Goal: Entertainment & Leisure: Consume media (video, audio)

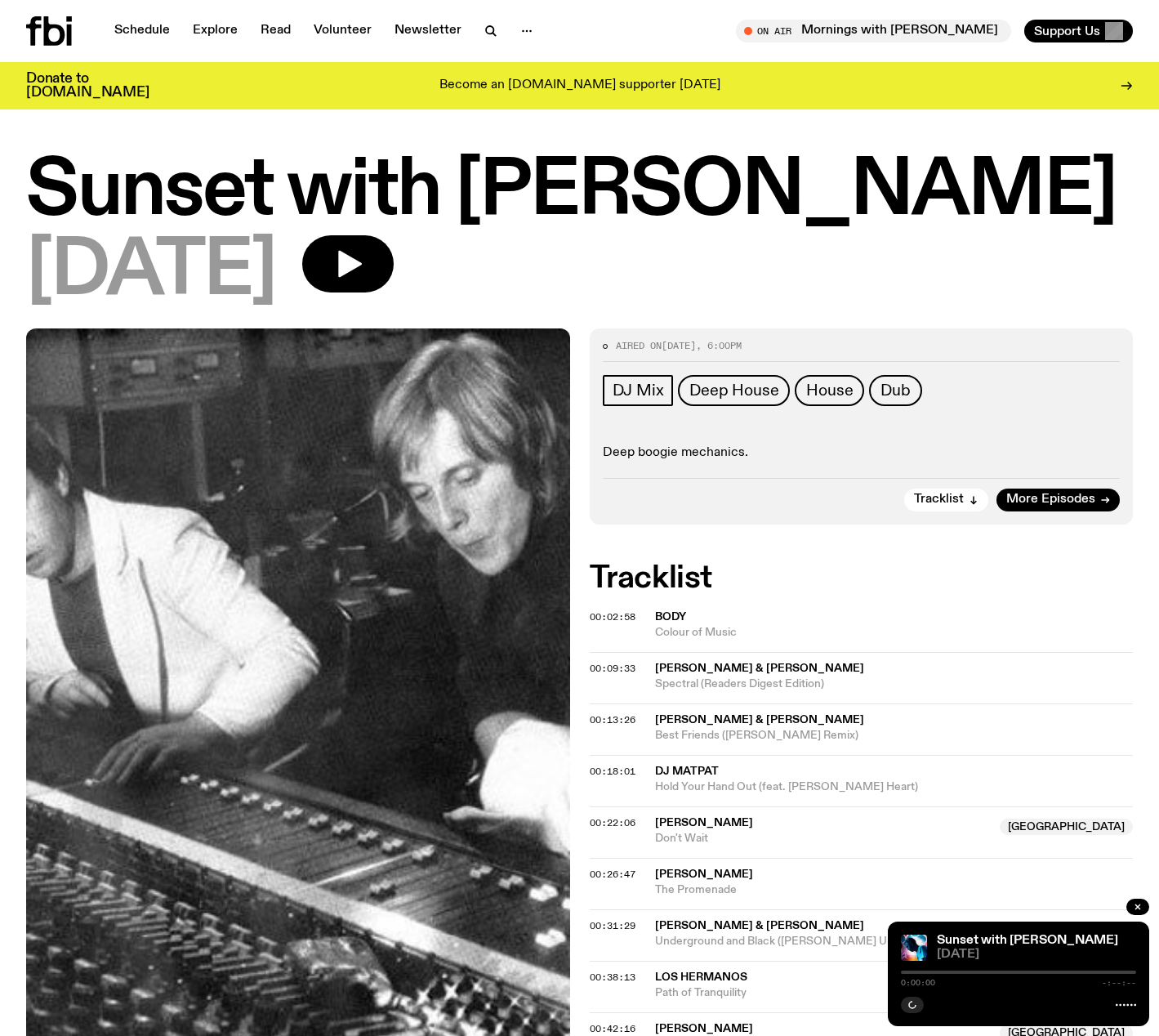
click at [902, 250] on div "[DATE]" at bounding box center [579, 272] width 1107 height 73
click at [611, 228] on h1 "Sunset with [PERSON_NAME]" at bounding box center [579, 192] width 1107 height 73
click at [142, 39] on link "Schedule" at bounding box center [142, 30] width 75 height 23
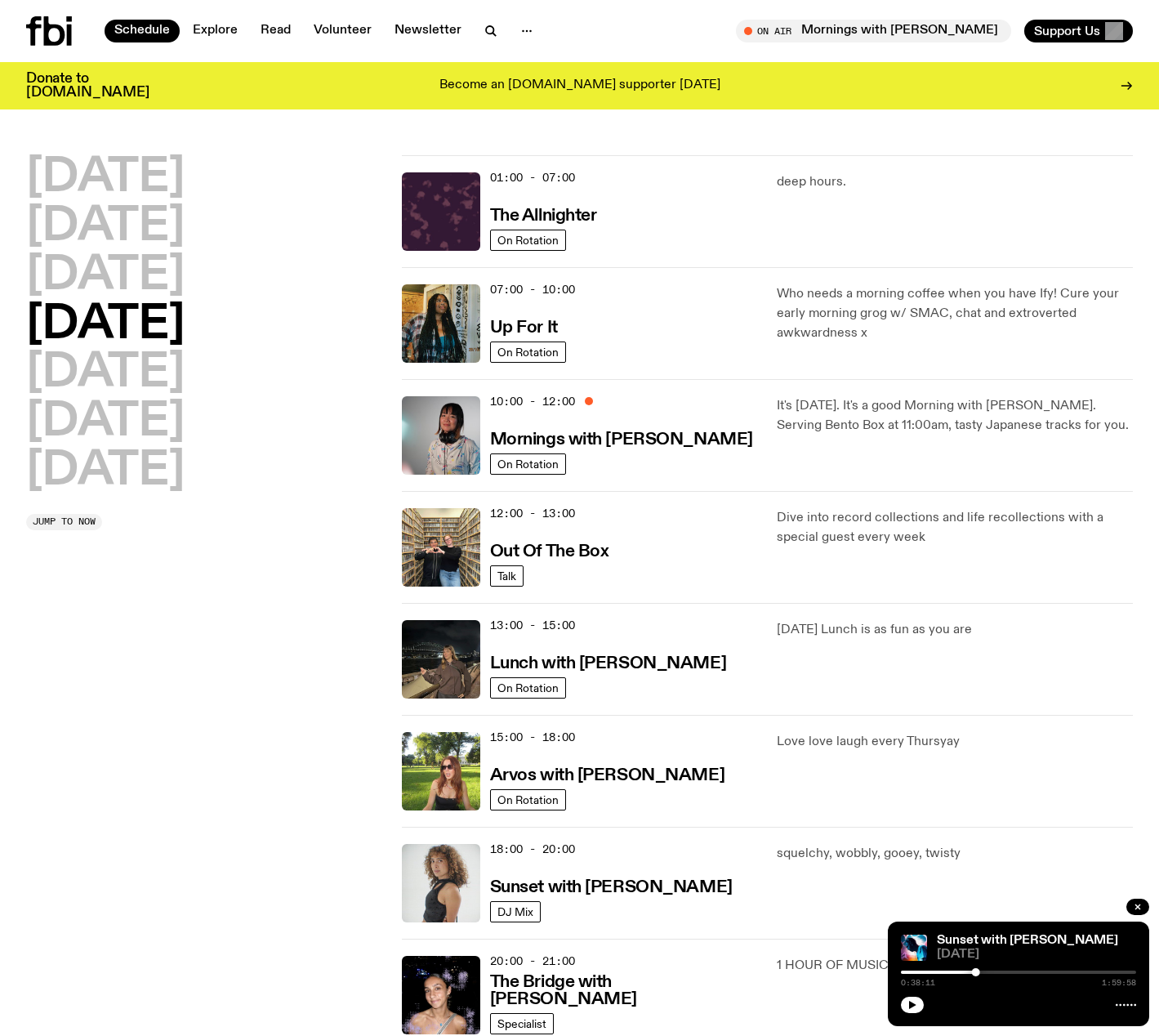
click at [69, 30] on icon at bounding box center [69, 35] width 5 height 21
click at [156, 28] on link "Schedule" at bounding box center [142, 30] width 75 height 23
click at [76, 186] on h2 "[DATE]" at bounding box center [105, 178] width 159 height 46
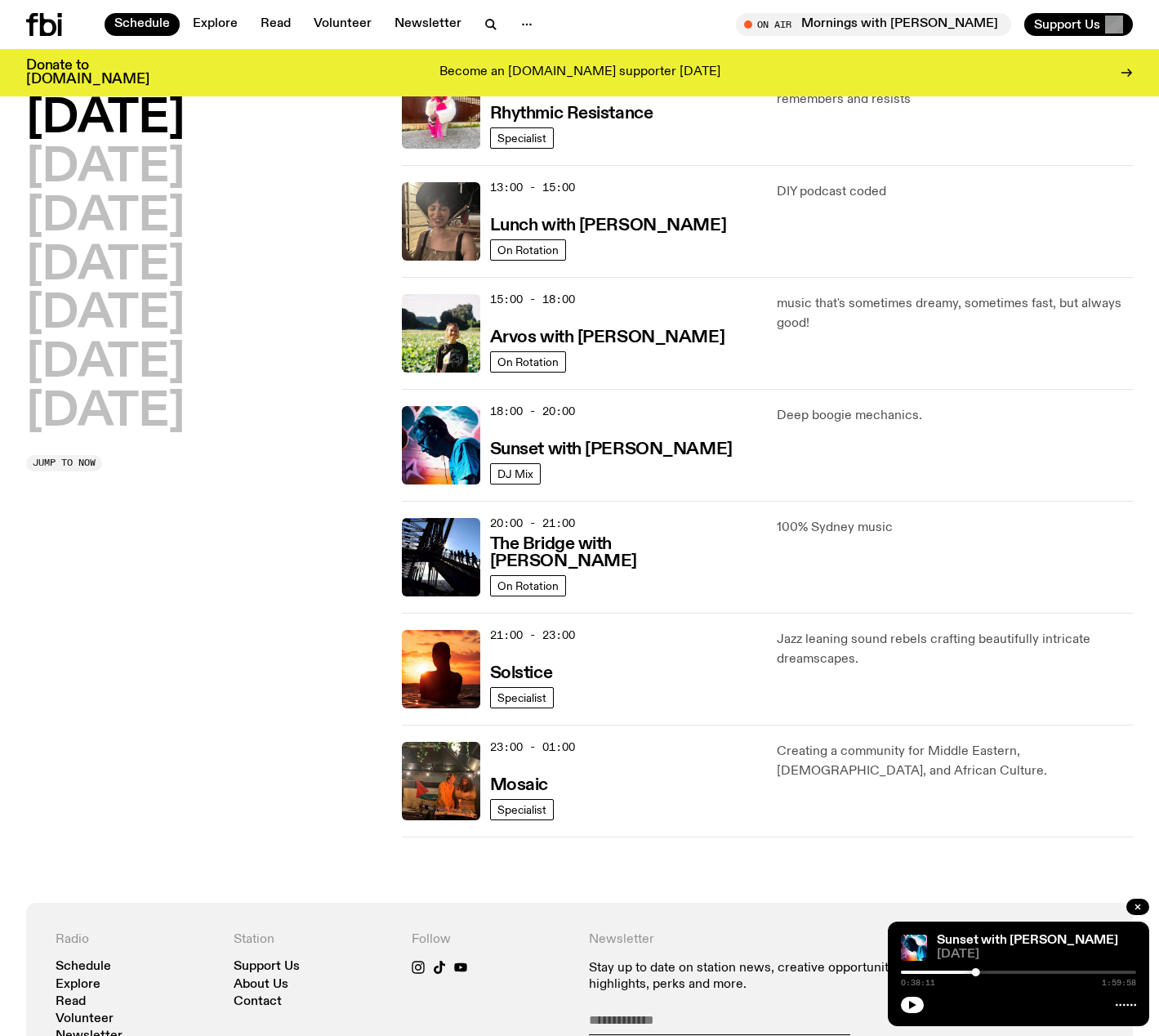
scroll to position [428, 0]
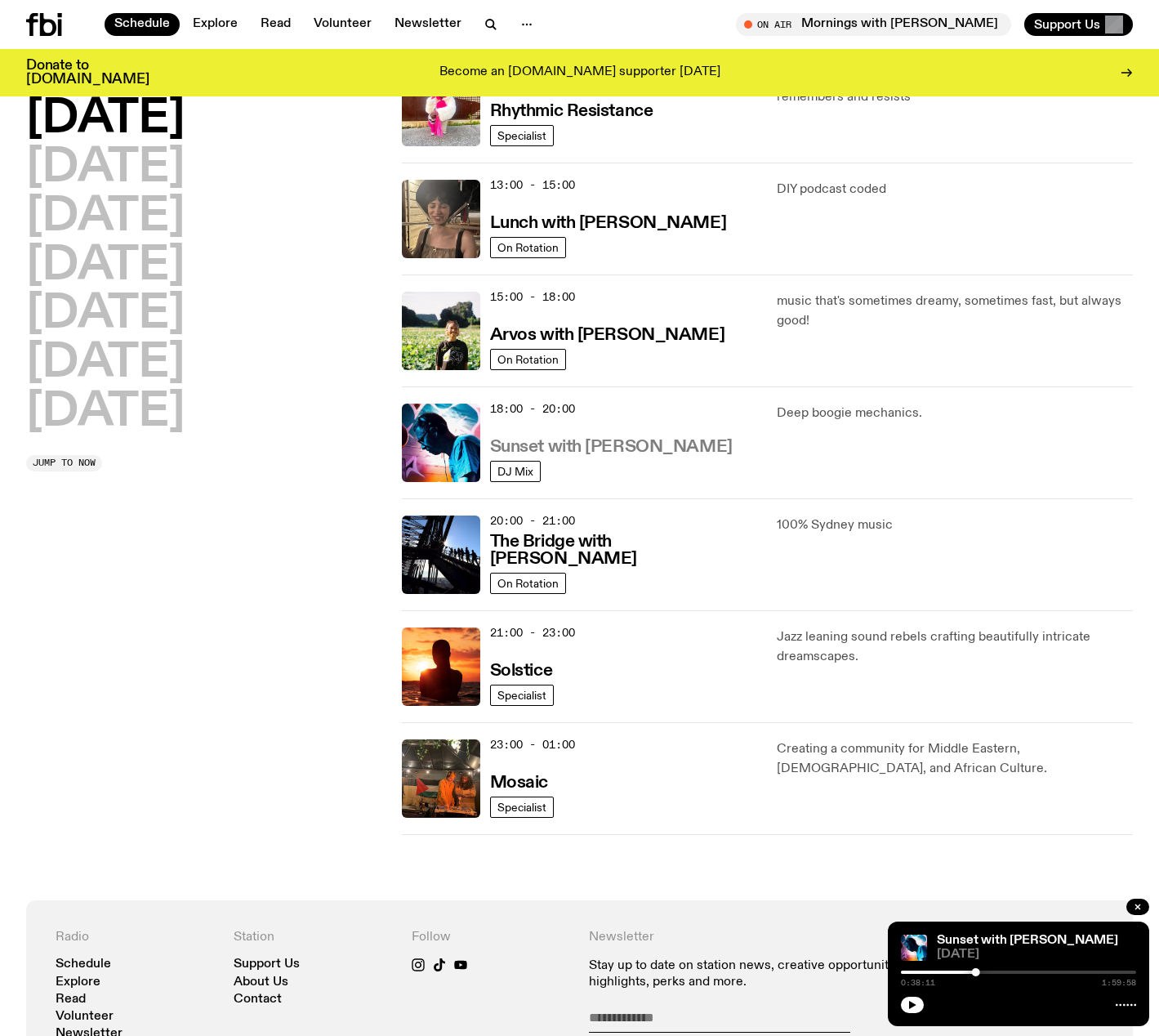
click at [618, 451] on h3 "Sunset with [PERSON_NAME]" at bounding box center [611, 447] width 242 height 17
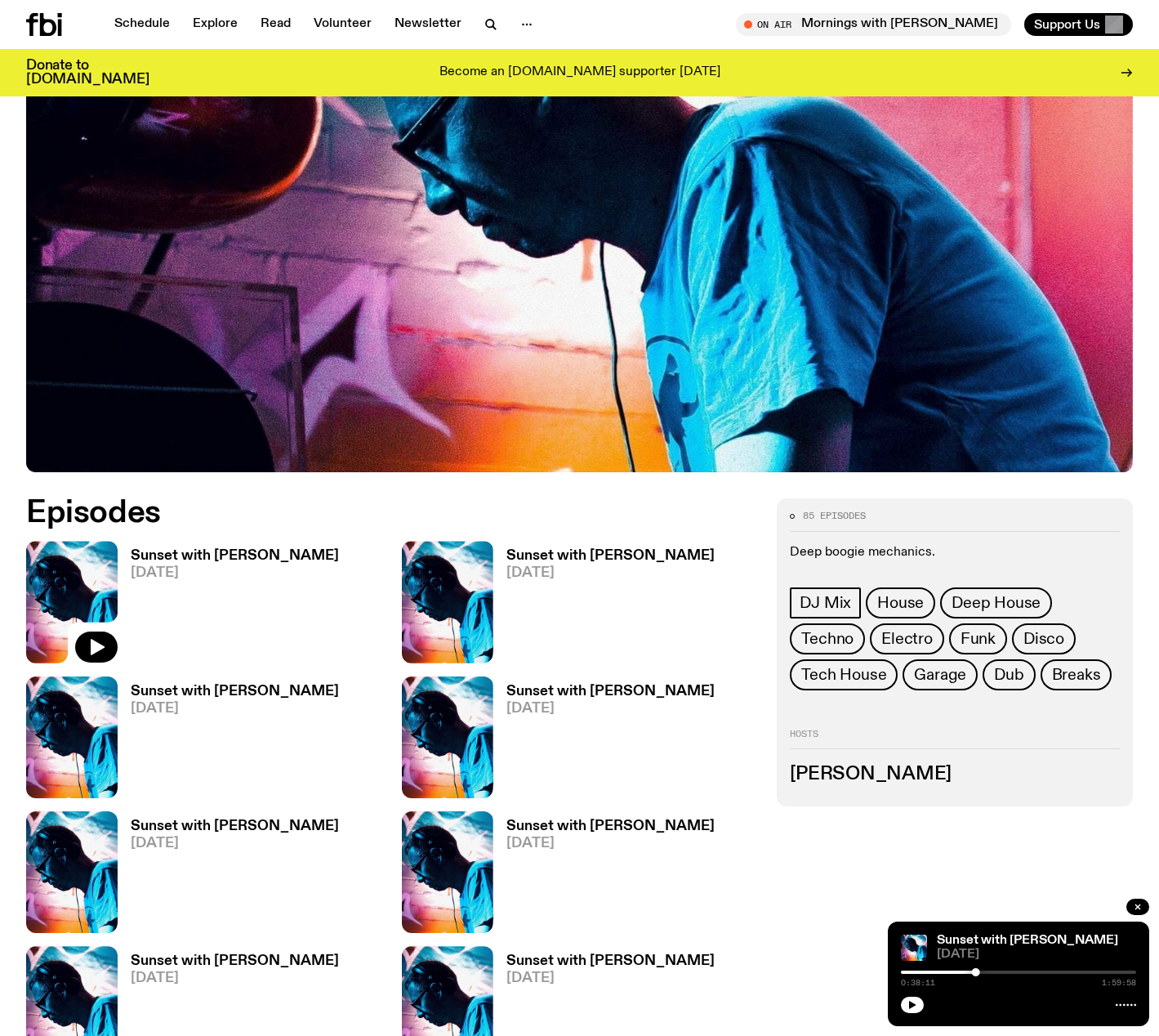
scroll to position [386, 0]
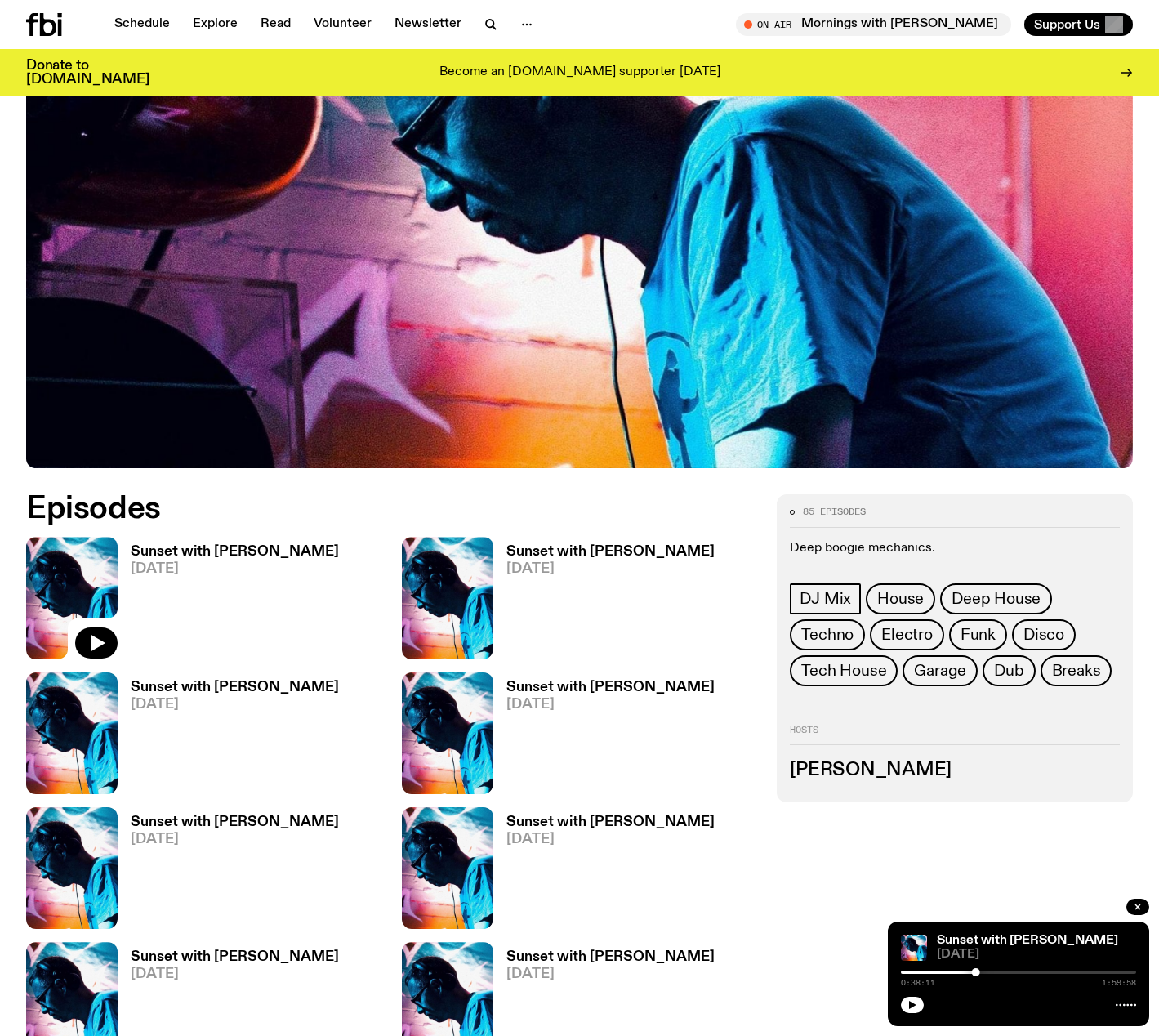
click at [269, 555] on h3 "Sunset with [PERSON_NAME]" at bounding box center [234, 551] width 208 height 14
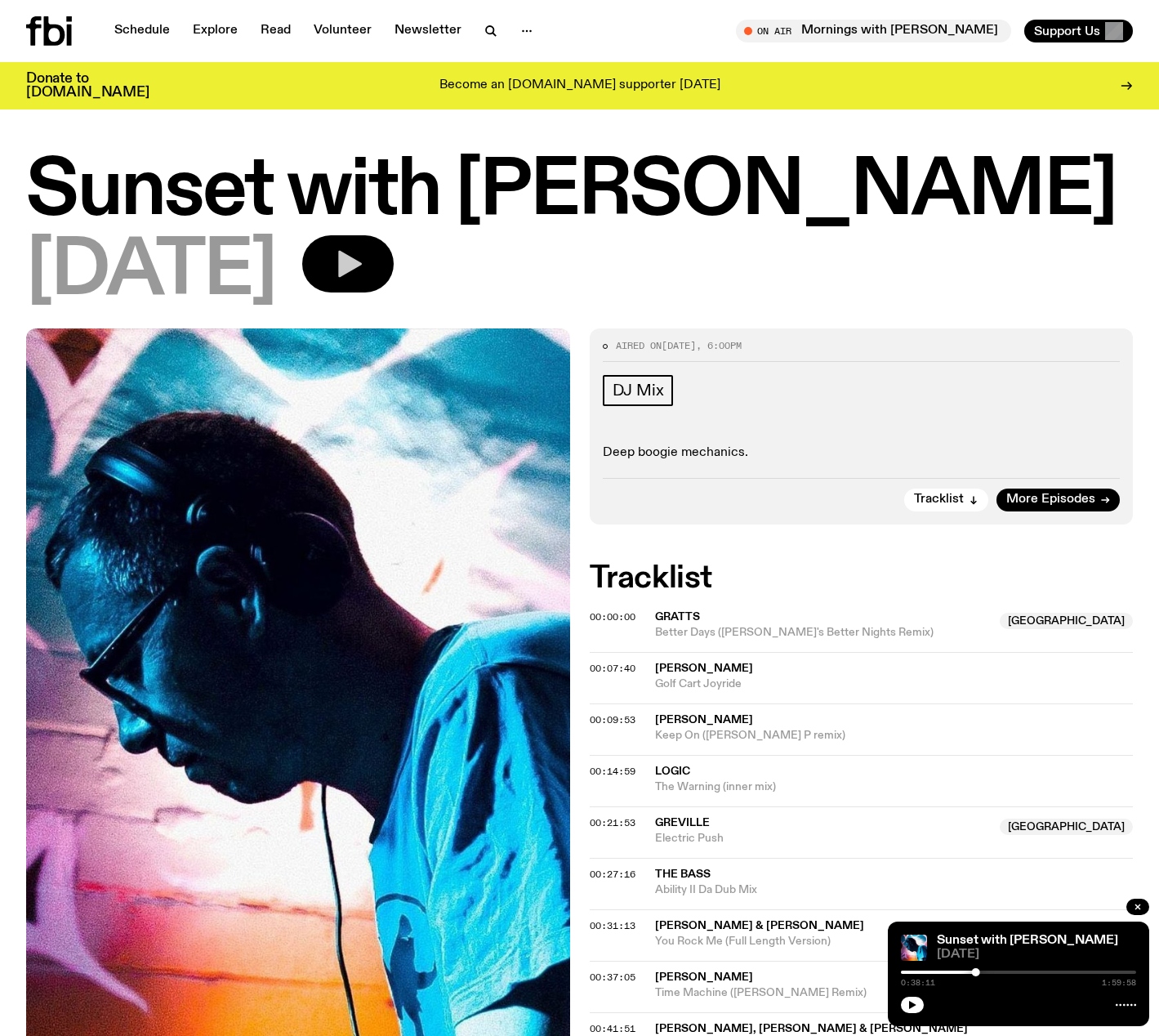
click at [362, 266] on icon "button" at bounding box center [351, 263] width 24 height 27
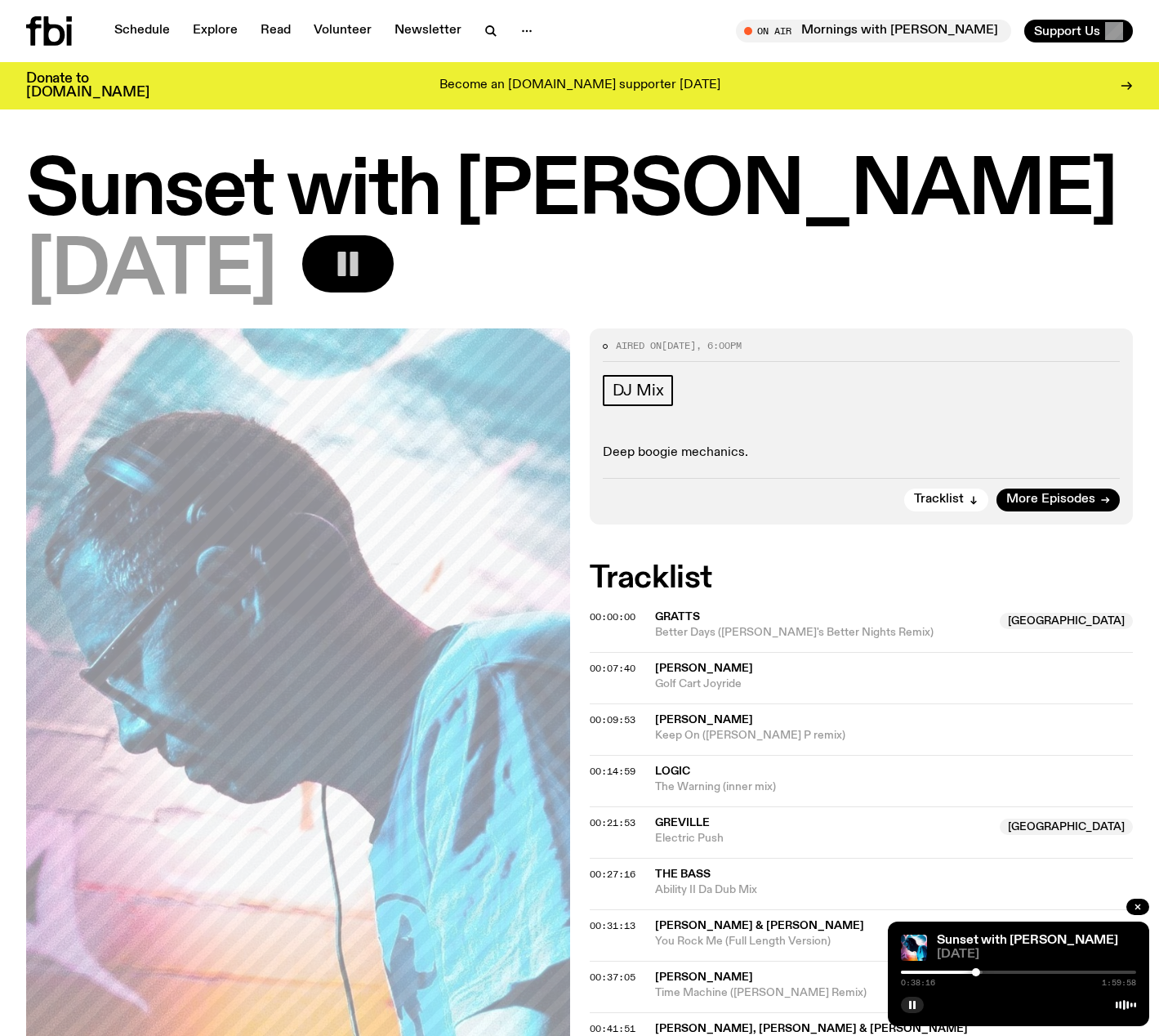
click at [920, 248] on div "[DATE]" at bounding box center [579, 272] width 1107 height 73
click at [1053, 249] on div "[DATE]" at bounding box center [579, 272] width 1107 height 73
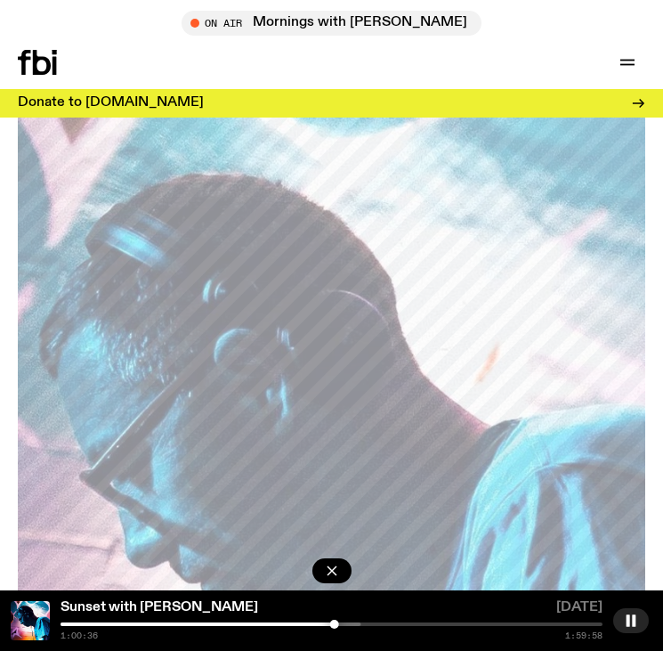
scroll to position [164, 0]
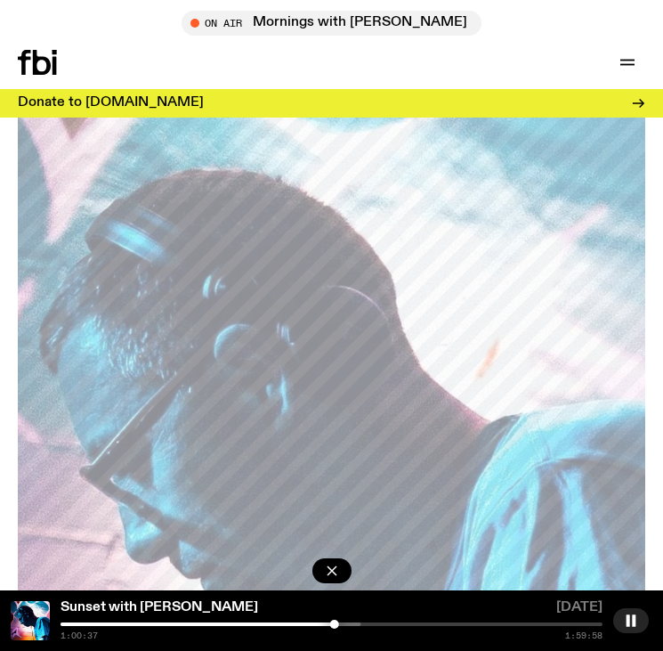
click at [374, 630] on div "1:00:37 1:59:58" at bounding box center [332, 631] width 542 height 18
click at [379, 622] on div at bounding box center [332, 624] width 542 height 4
click at [126, 621] on div "Sunset with [PERSON_NAME] [DATE] 1:10:32 1:59:58" at bounding box center [331, 620] width 663 height 61
click at [121, 626] on div "1:10:32 1:59:58" at bounding box center [332, 631] width 542 height 18
click at [108, 626] on div "1:10:33 1:59:58" at bounding box center [332, 631] width 542 height 18
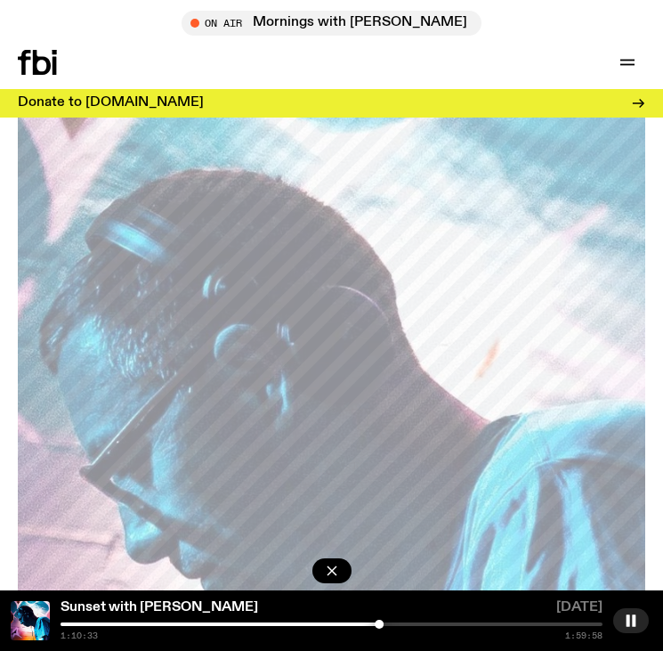
click at [106, 623] on div at bounding box center [108, 624] width 542 height 4
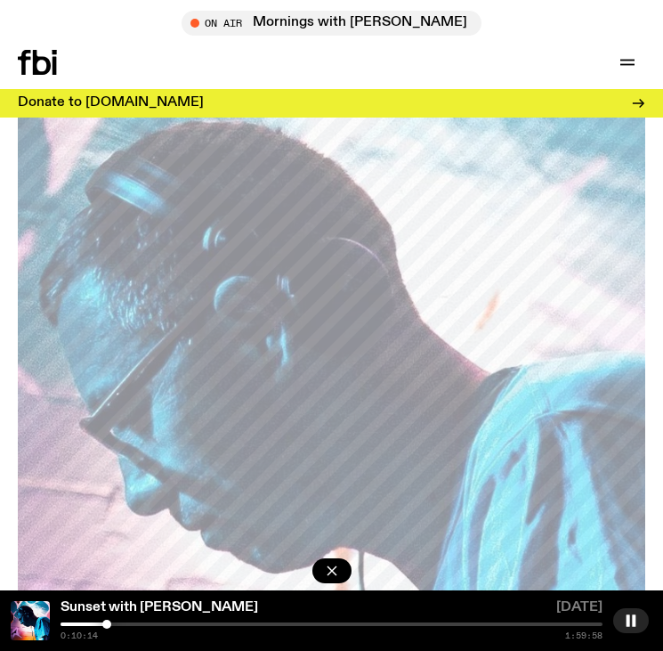
scroll to position [211, 0]
click at [483, 34] on div "On Air Mornings with [PERSON_NAME] Tune in live" at bounding box center [331, 23] width 663 height 25
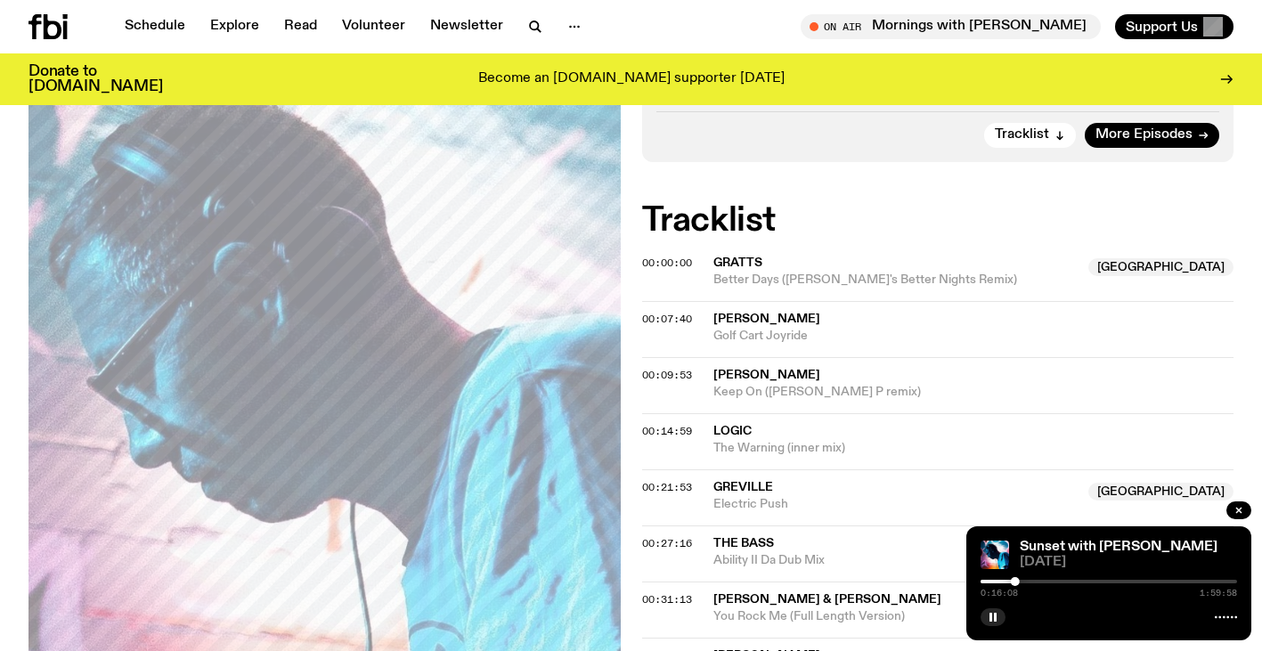
scroll to position [402, 0]
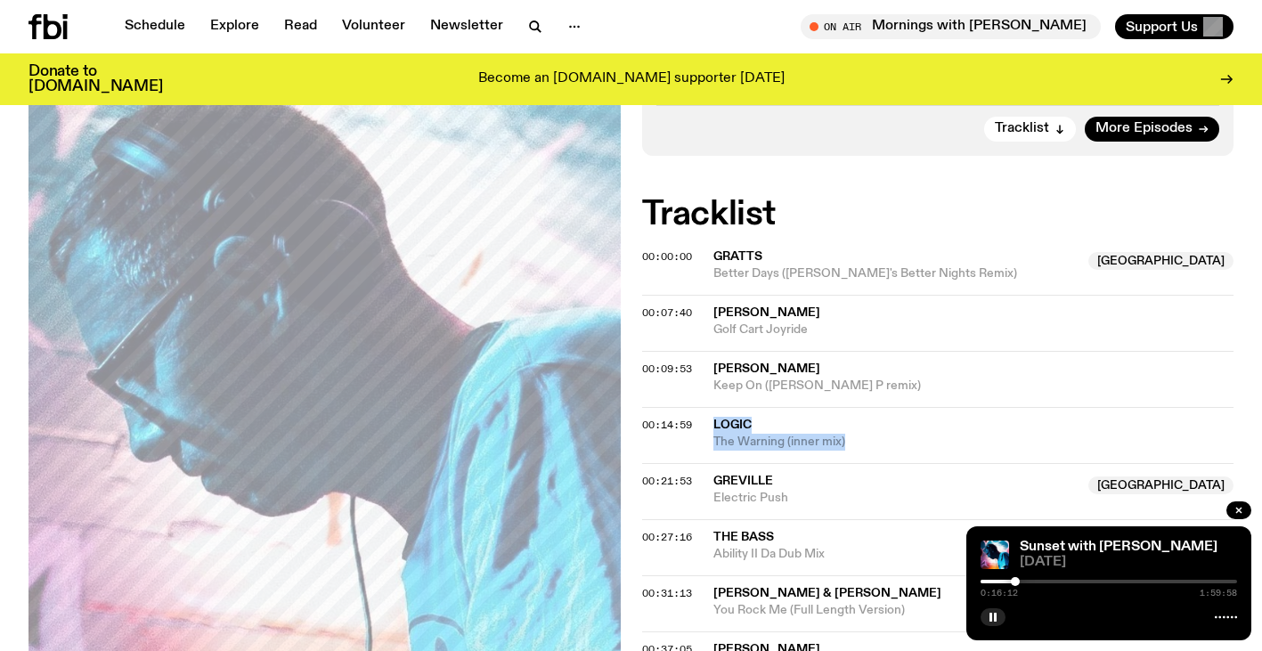
drag, startPoint x: 849, startPoint y: 441, endPoint x: 715, endPoint y: 426, distance: 135.3
click at [715, 426] on div "Logic The Warning (inner mix)" at bounding box center [973, 434] width 521 height 34
